Goal: Task Accomplishment & Management: Manage account settings

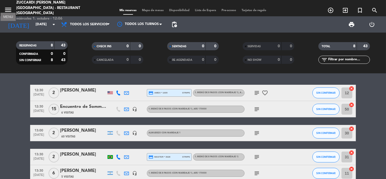
click at [10, 6] on icon "menu" at bounding box center [8, 10] width 8 height 8
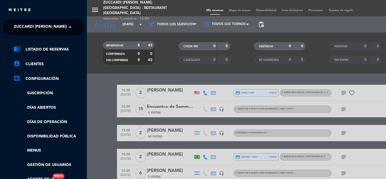
click at [29, 32] on span "Zuccardi [PERSON_NAME][GEOGRAPHIC_DATA] - Restaurant [GEOGRAPHIC_DATA]" at bounding box center [95, 26] width 162 height 11
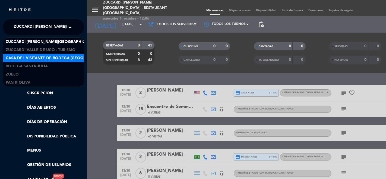
click at [39, 58] on span "Casa del Visitante de Bodega [GEOGRAPHIC_DATA][PERSON_NAME]" at bounding box center [74, 58] width 137 height 6
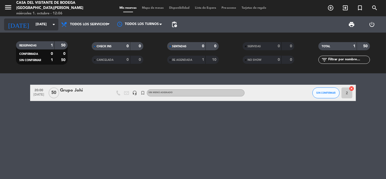
click at [41, 28] on input "[DATE]" at bounding box center [56, 25] width 47 height 10
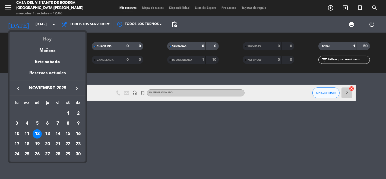
click at [48, 41] on div "Hoy" at bounding box center [48, 37] width 76 height 11
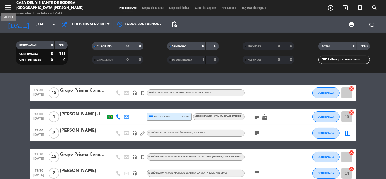
click at [11, 7] on icon "menu" at bounding box center [8, 7] width 8 height 8
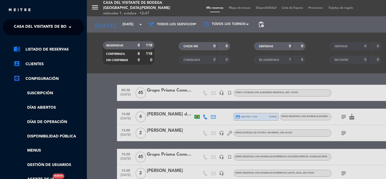
click at [32, 28] on span "Casa del Visitante de Bodega [GEOGRAPHIC_DATA][PERSON_NAME]" at bounding box center [82, 26] width 137 height 11
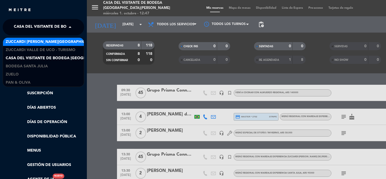
click at [37, 40] on span "Zuccardi [PERSON_NAME][GEOGRAPHIC_DATA] - Restaurant [GEOGRAPHIC_DATA]" at bounding box center [87, 42] width 162 height 6
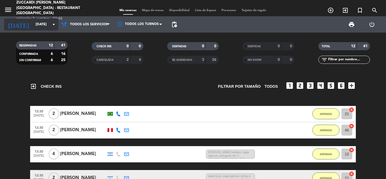
click at [33, 23] on input "[DATE]" at bounding box center [56, 25] width 47 height 10
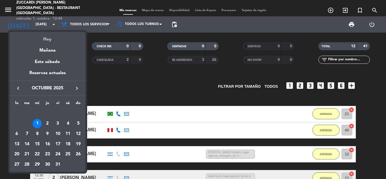
click at [47, 39] on div "Hoy" at bounding box center [48, 37] width 76 height 11
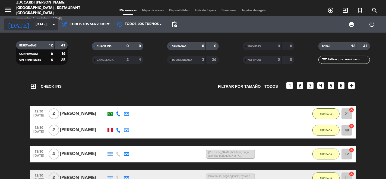
click at [39, 27] on input "[DATE]" at bounding box center [56, 25] width 47 height 10
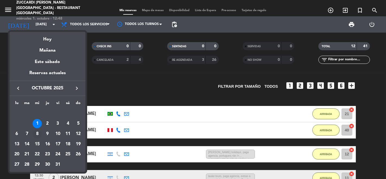
click at [39, 134] on div "8" at bounding box center [37, 133] width 9 height 9
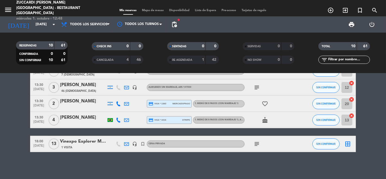
scroll to position [81, 0]
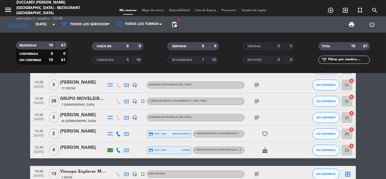
click at [258, 103] on icon "subject" at bounding box center [257, 101] width 7 height 7
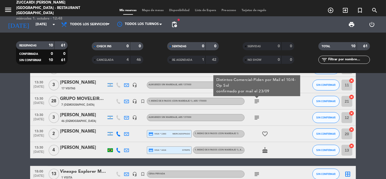
click at [258, 103] on icon "subject" at bounding box center [257, 101] width 7 height 7
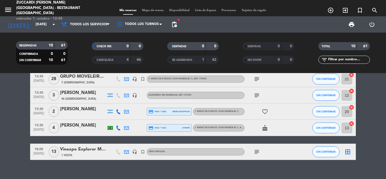
scroll to position [111, 0]
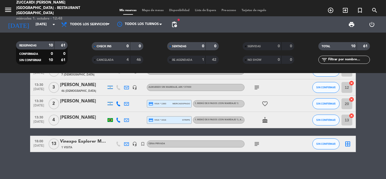
click at [257, 143] on icon "subject" at bounding box center [257, 144] width 7 height 7
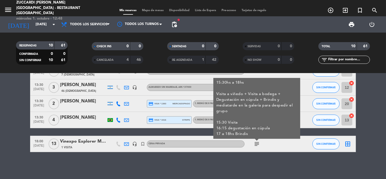
click at [257, 143] on icon "subject" at bounding box center [257, 144] width 7 height 7
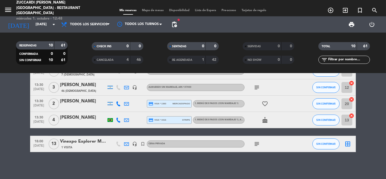
click at [257, 143] on icon "subject" at bounding box center [257, 144] width 7 height 7
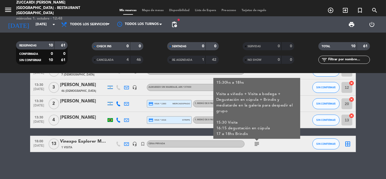
click at [257, 143] on icon "subject" at bounding box center [257, 144] width 7 height 7
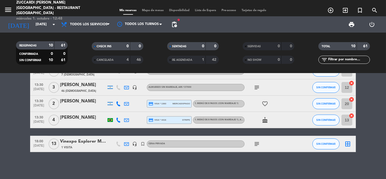
scroll to position [0, 0]
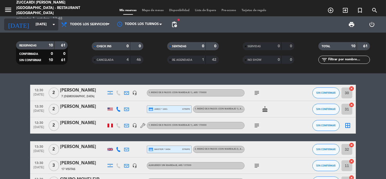
click at [33, 26] on input "[DATE]" at bounding box center [56, 25] width 47 height 10
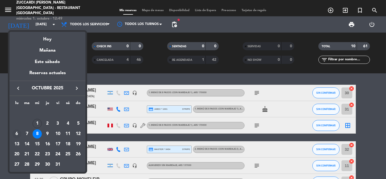
click at [18, 133] on div "6" at bounding box center [16, 133] width 9 height 9
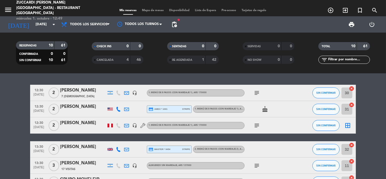
type input "[DATE]"
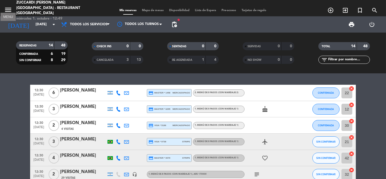
click at [10, 9] on icon "menu" at bounding box center [8, 10] width 8 height 8
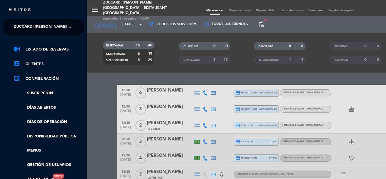
click at [29, 29] on span "Zuccardi [PERSON_NAME][GEOGRAPHIC_DATA] - Restaurant [GEOGRAPHIC_DATA]" at bounding box center [95, 26] width 162 height 11
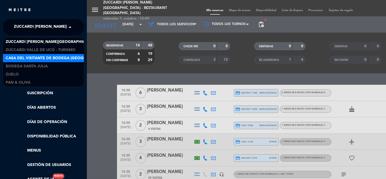
click at [43, 56] on span "Casa del Visitante de Bodega [GEOGRAPHIC_DATA][PERSON_NAME]" at bounding box center [74, 58] width 137 height 6
